Goal: Navigation & Orientation: Find specific page/section

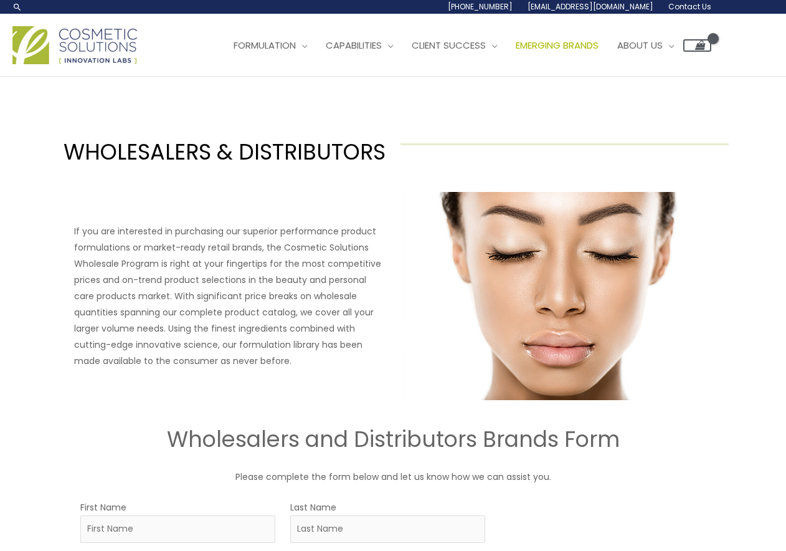
click at [591, 45] on span "Emerging Brands" at bounding box center [557, 45] width 83 height 13
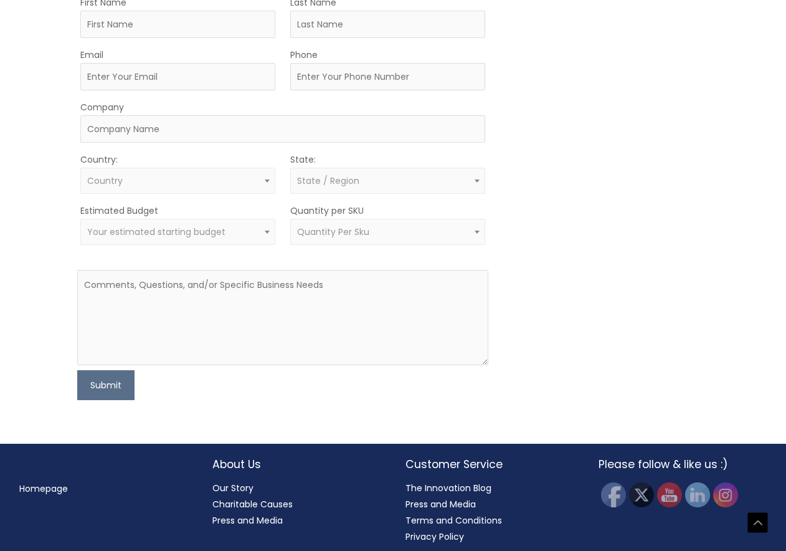
scroll to position [804, 0]
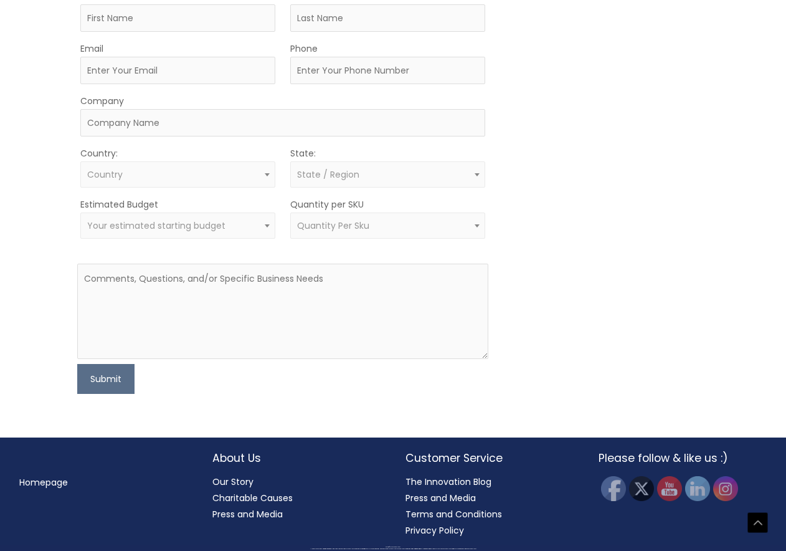
click at [237, 480] on link "Our Story" at bounding box center [232, 481] width 41 height 12
